Goal: Information Seeking & Learning: Learn about a topic

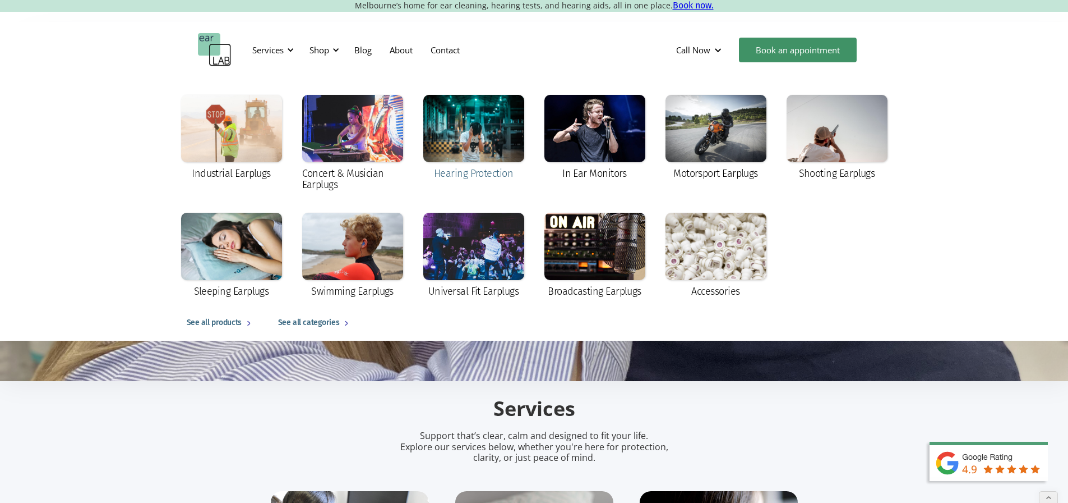
click at [479, 132] on div at bounding box center [473, 128] width 101 height 67
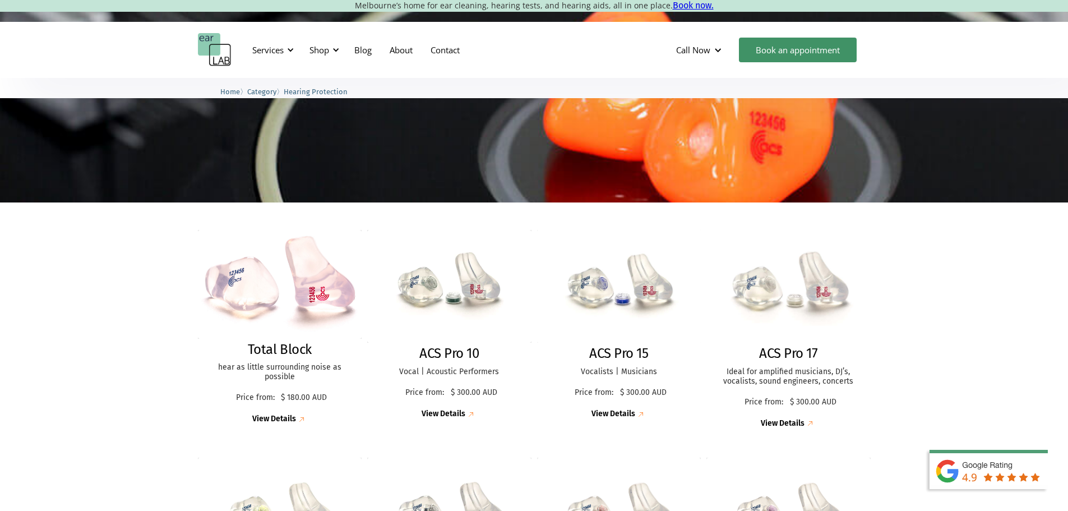
click at [740, 283] on img at bounding box center [788, 286] width 179 height 123
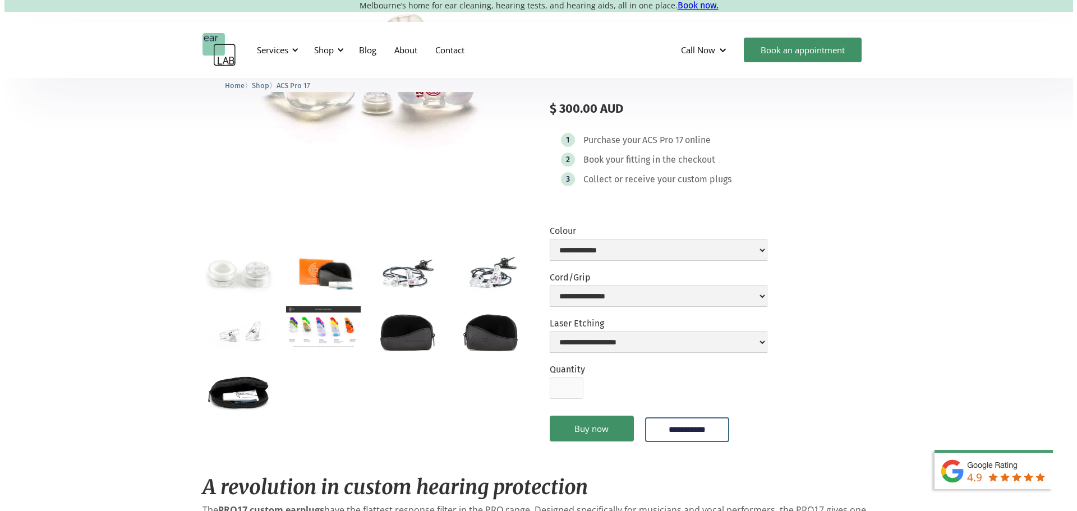
scroll to position [56, 0]
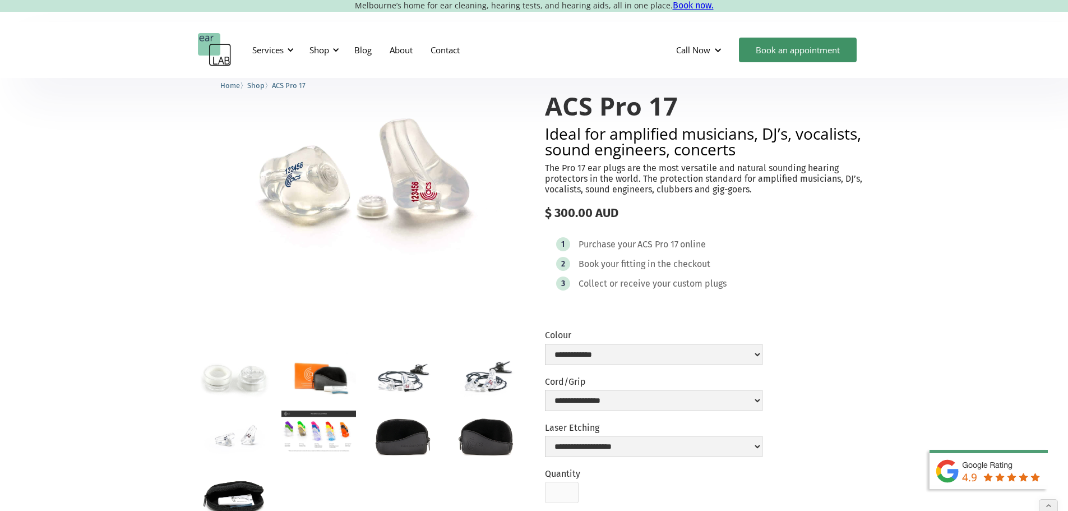
click at [410, 392] on img "open lightbox" at bounding box center [402, 376] width 75 height 49
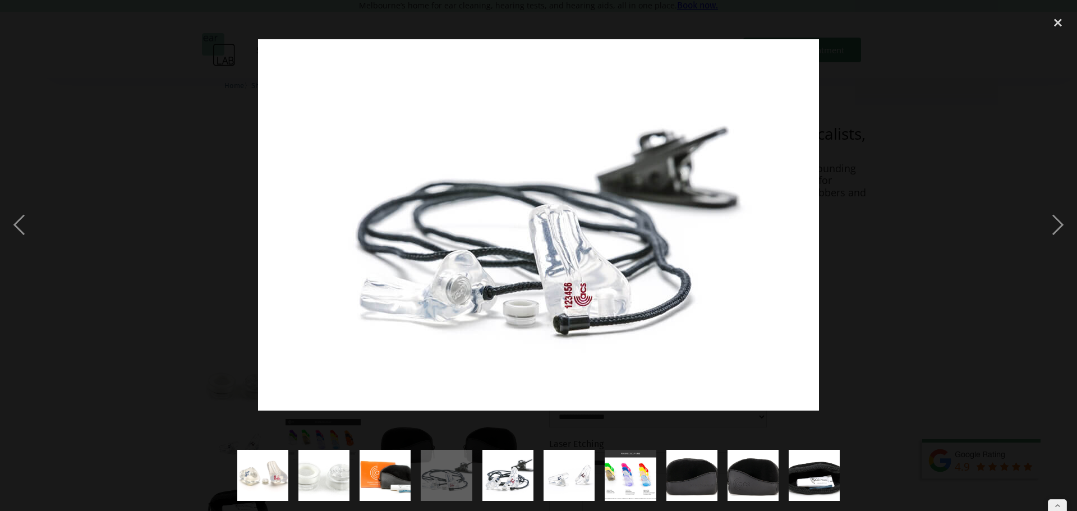
click at [903, 322] on div at bounding box center [538, 224] width 1077 height 429
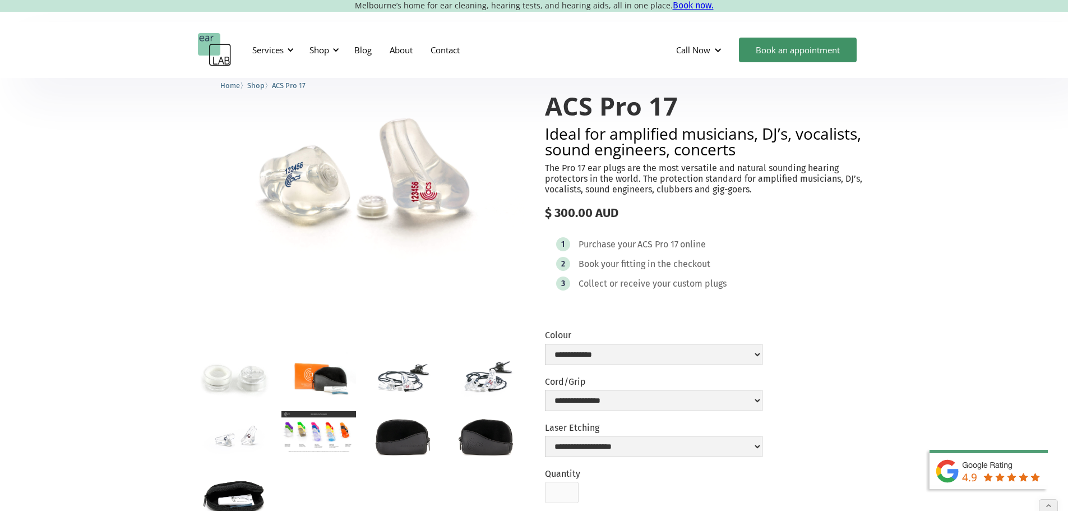
click at [235, 442] on img "open lightbox" at bounding box center [235, 435] width 75 height 49
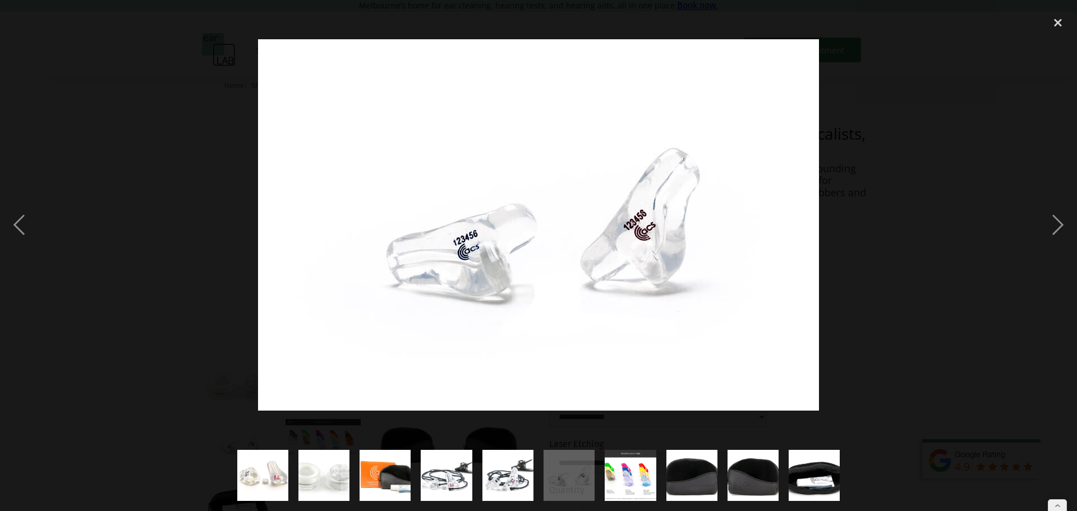
click at [913, 304] on div at bounding box center [538, 224] width 1077 height 429
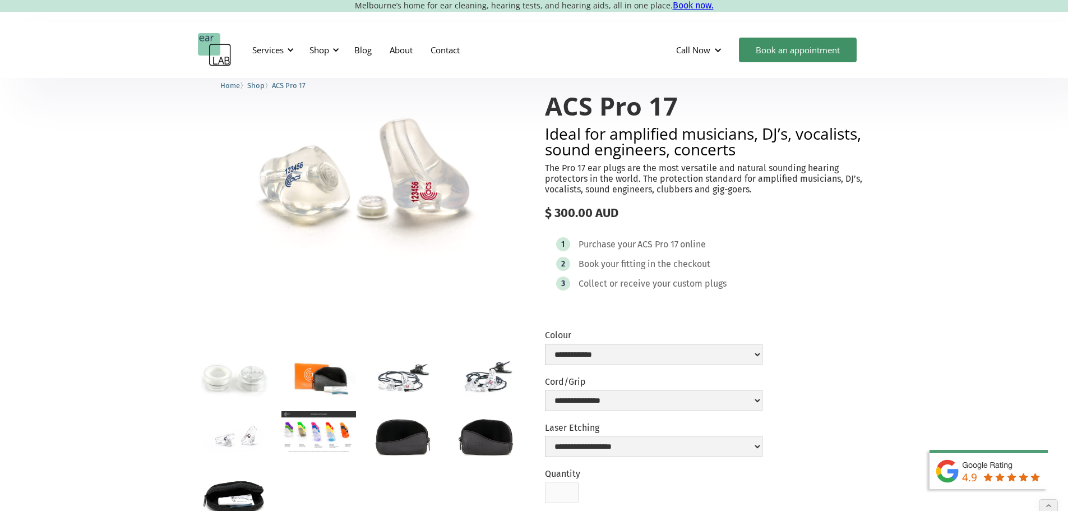
click at [228, 455] on img "open lightbox" at bounding box center [235, 435] width 75 height 49
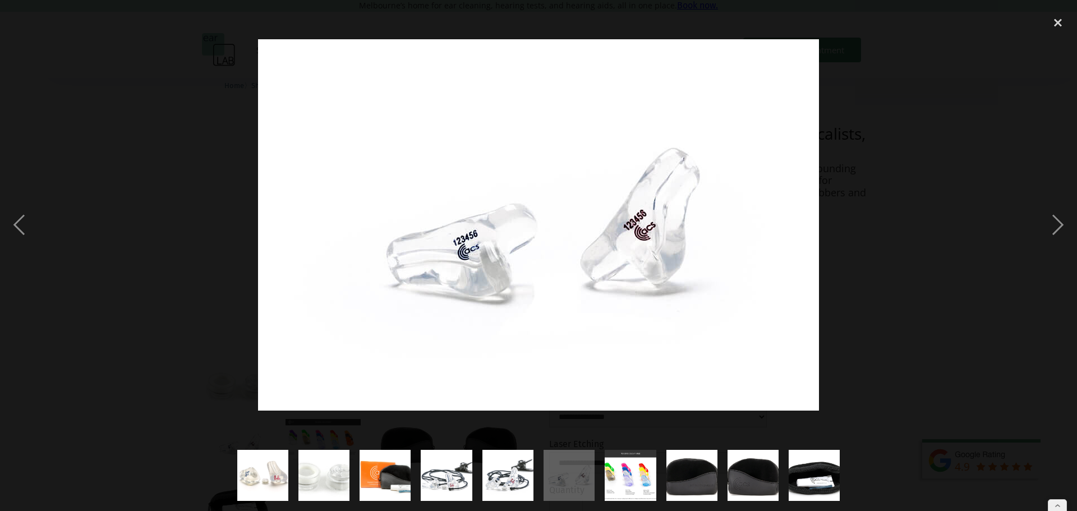
click at [506, 478] on img "show item 5 of 10" at bounding box center [507, 475] width 77 height 51
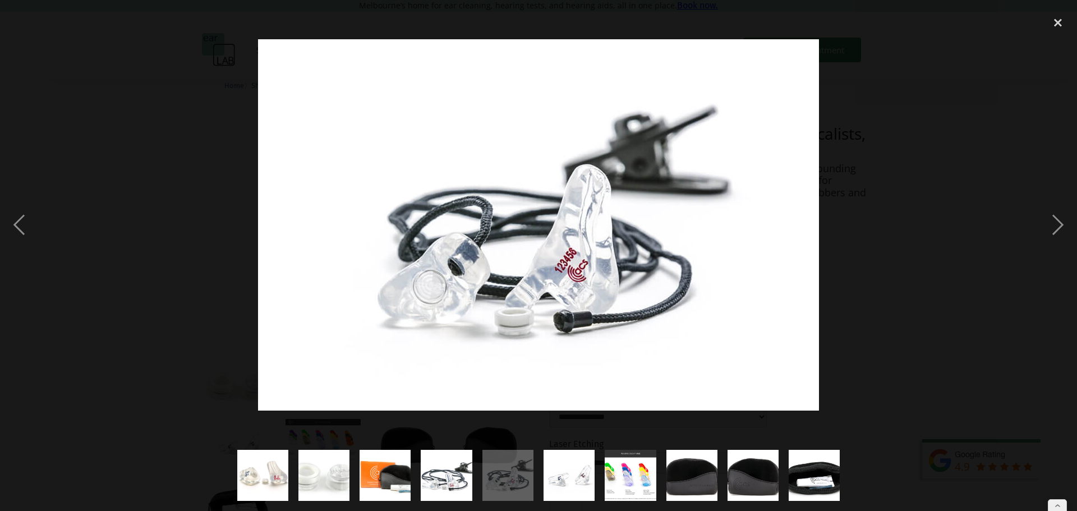
click at [936, 322] on div at bounding box center [538, 224] width 1077 height 429
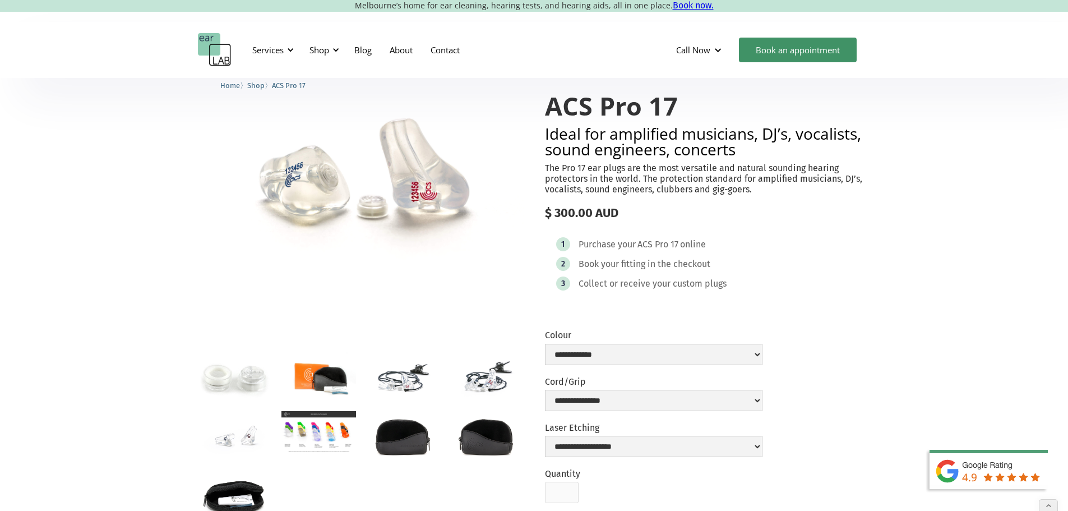
click at [404, 384] on img "open lightbox" at bounding box center [402, 376] width 75 height 49
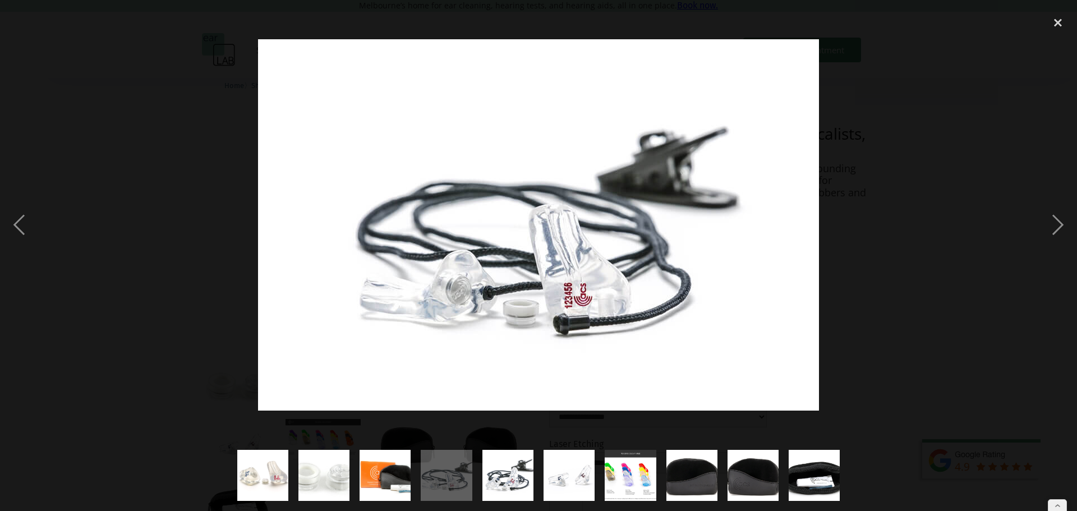
click at [592, 248] on img at bounding box center [538, 224] width 561 height 371
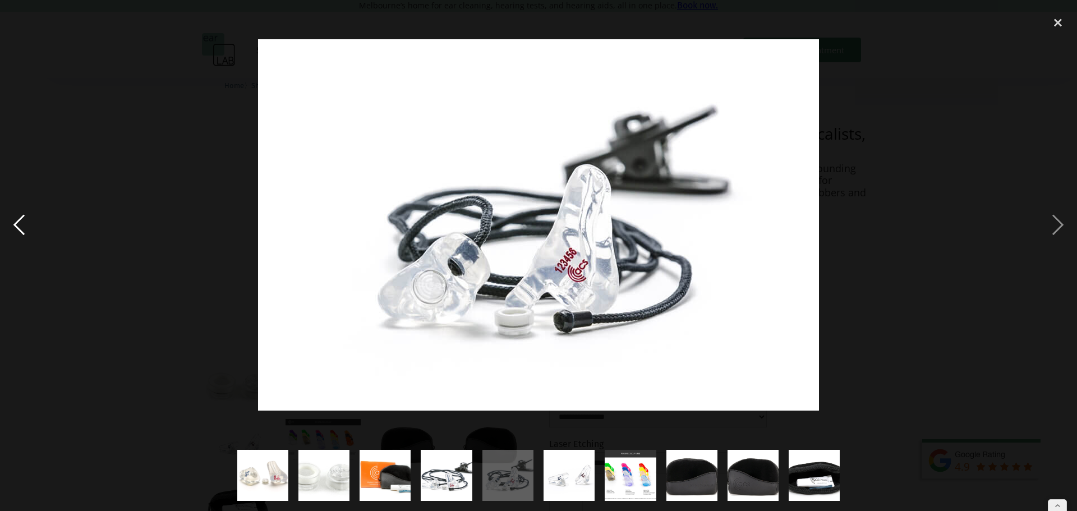
click at [17, 224] on div "previous image" at bounding box center [19, 224] width 38 height 429
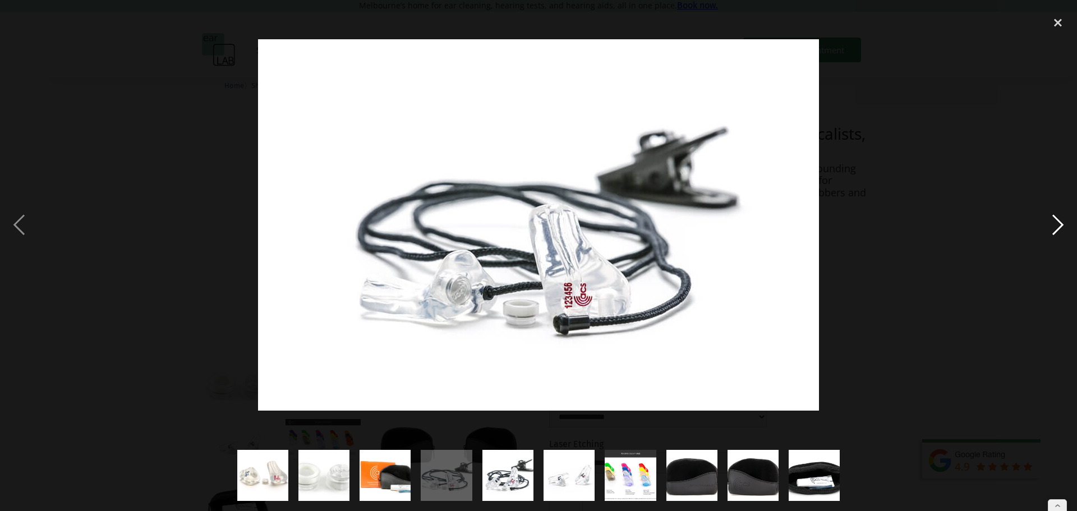
click at [1053, 228] on div "next image" at bounding box center [1058, 224] width 38 height 429
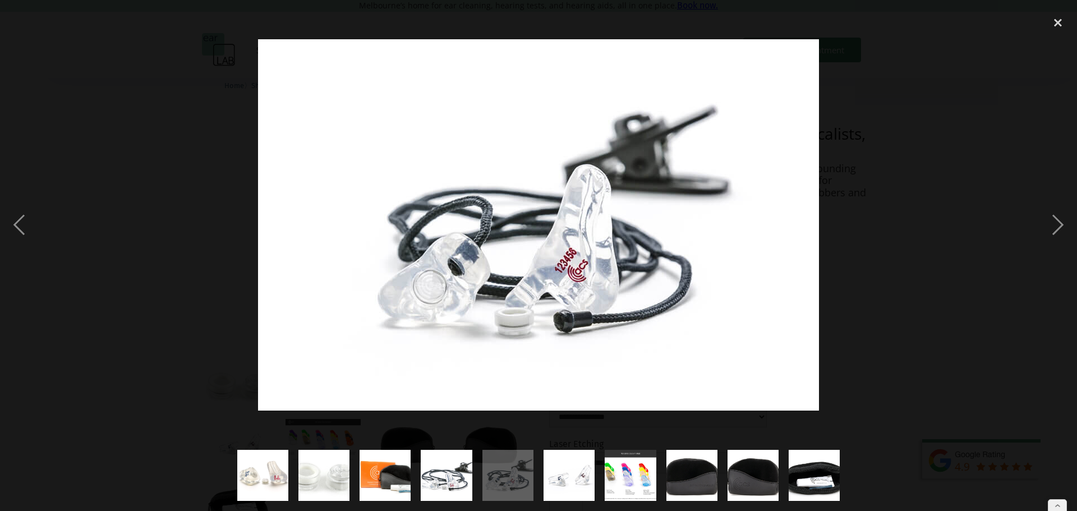
click at [621, 273] on img at bounding box center [538, 224] width 561 height 371
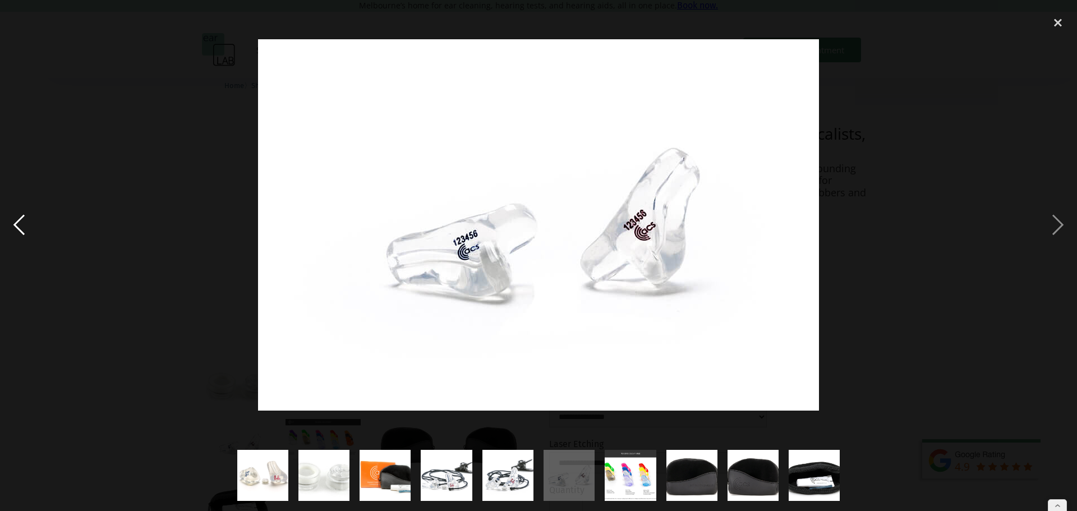
click at [16, 225] on div "previous image" at bounding box center [19, 224] width 38 height 429
